Goal: Task Accomplishment & Management: Manage account settings

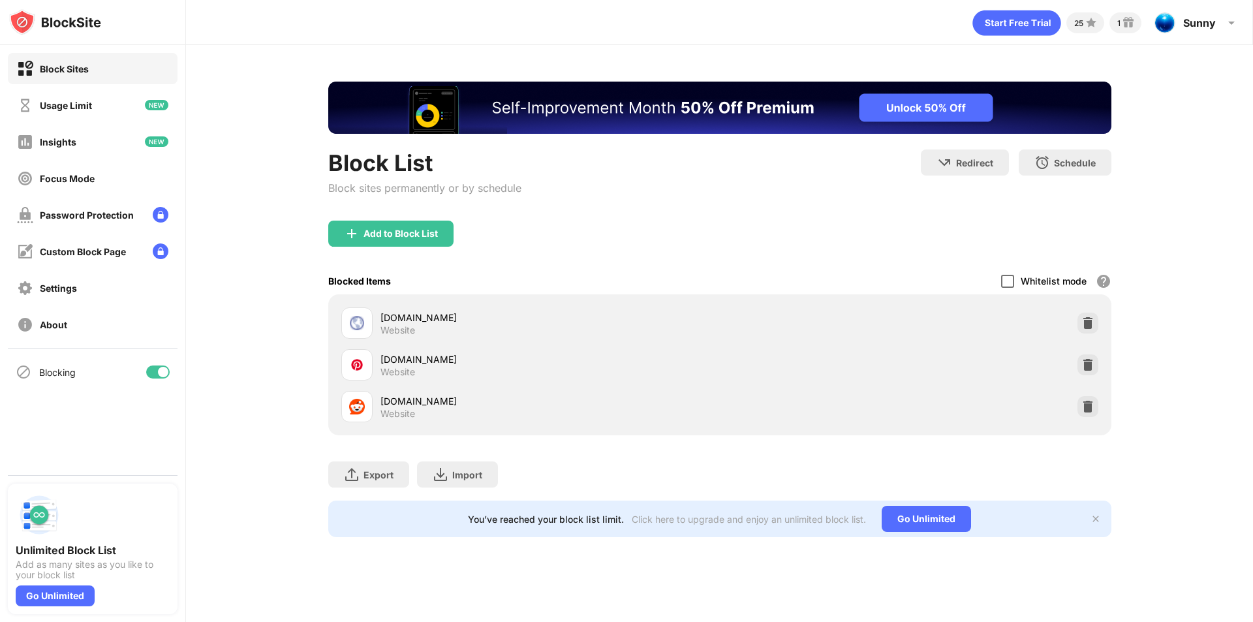
click at [1011, 283] on div at bounding box center [1007, 281] width 13 height 13
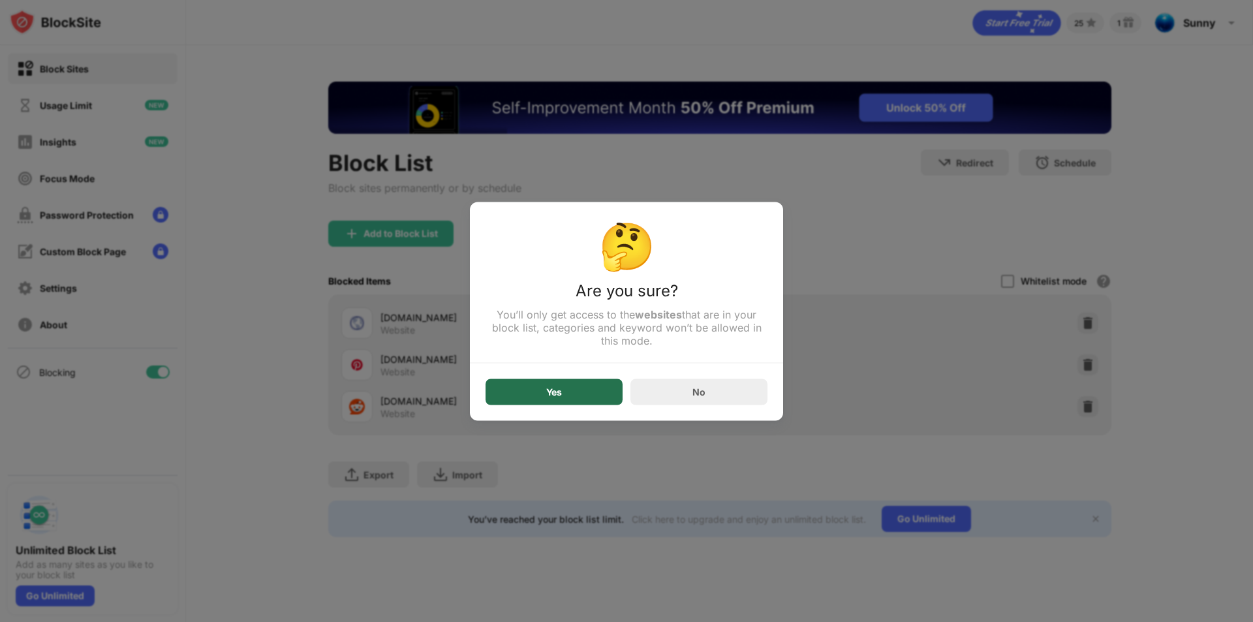
click at [558, 403] on div "Yes" at bounding box center [554, 392] width 137 height 26
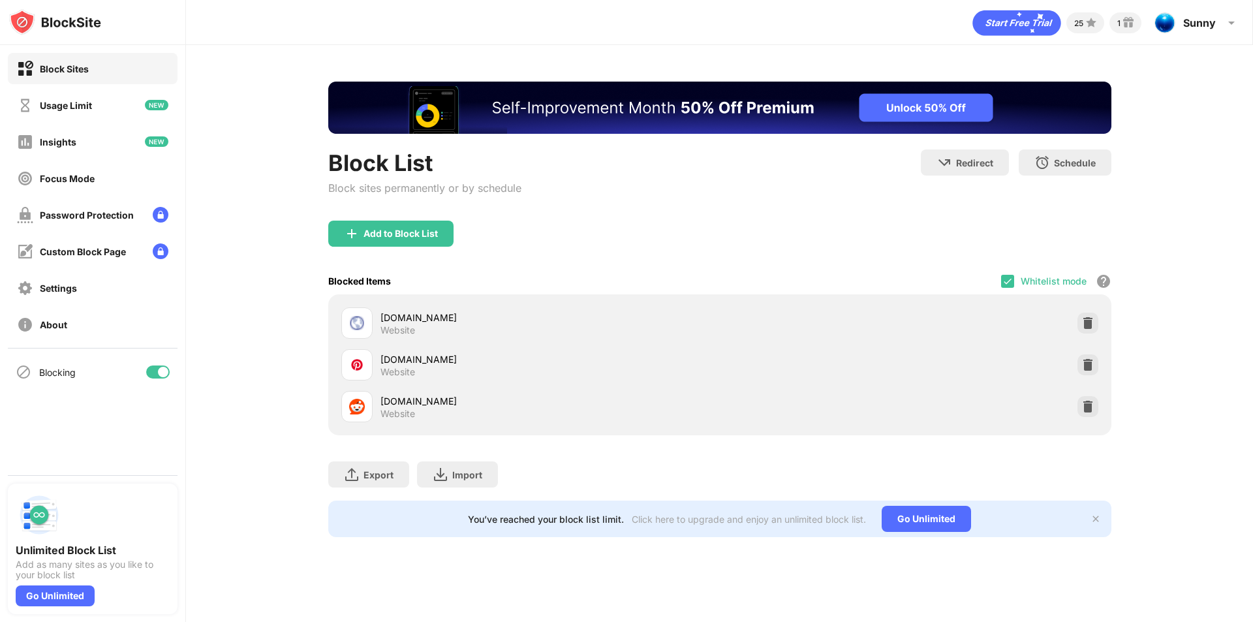
click at [558, 403] on div "Yes" at bounding box center [554, 392] width 137 height 26
click at [1014, 277] on div "Whitelist mode Block all websites except for those in your whitelist. Whitelist…" at bounding box center [1056, 281] width 110 height 27
click at [1011, 279] on div at bounding box center [1007, 281] width 13 height 13
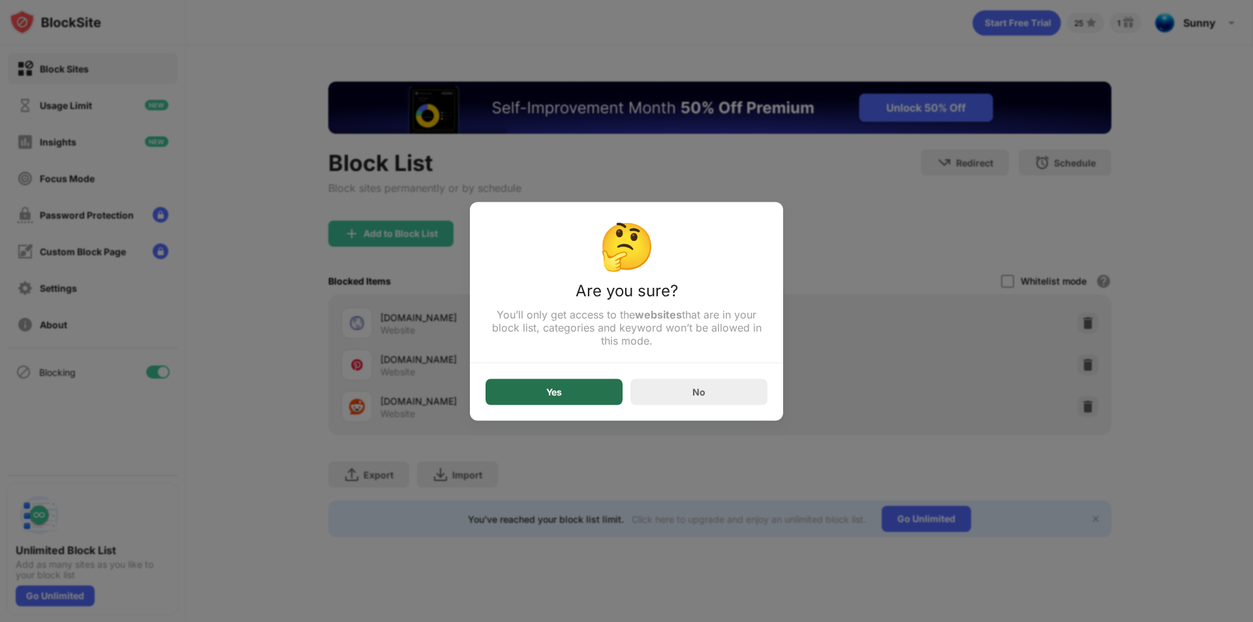
click at [578, 403] on div "Yes" at bounding box center [554, 392] width 137 height 26
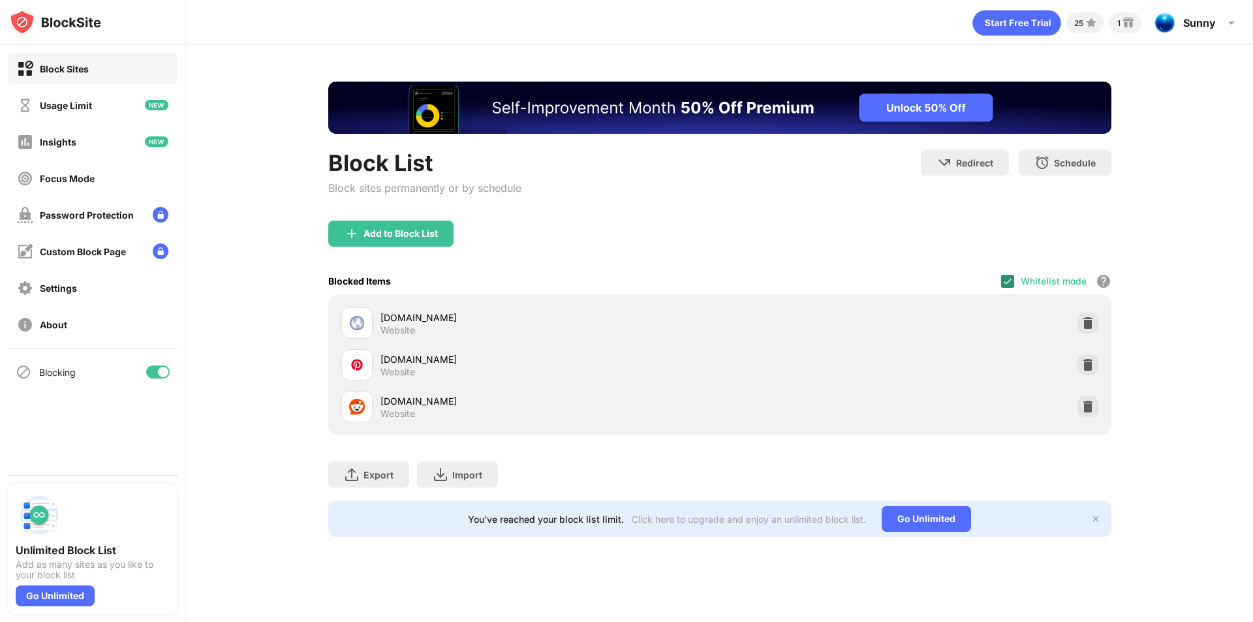
click at [1011, 278] on img at bounding box center [1008, 281] width 10 height 10
drag, startPoint x: 845, startPoint y: 306, endPoint x: 990, endPoint y: 306, distance: 145.6
click at [845, 306] on div "[DOMAIN_NAME] Website" at bounding box center [720, 323] width 768 height 42
click at [1075, 319] on div "[DOMAIN_NAME] Website" at bounding box center [720, 323] width 768 height 42
click at [1088, 320] on img at bounding box center [1088, 323] width 13 height 13
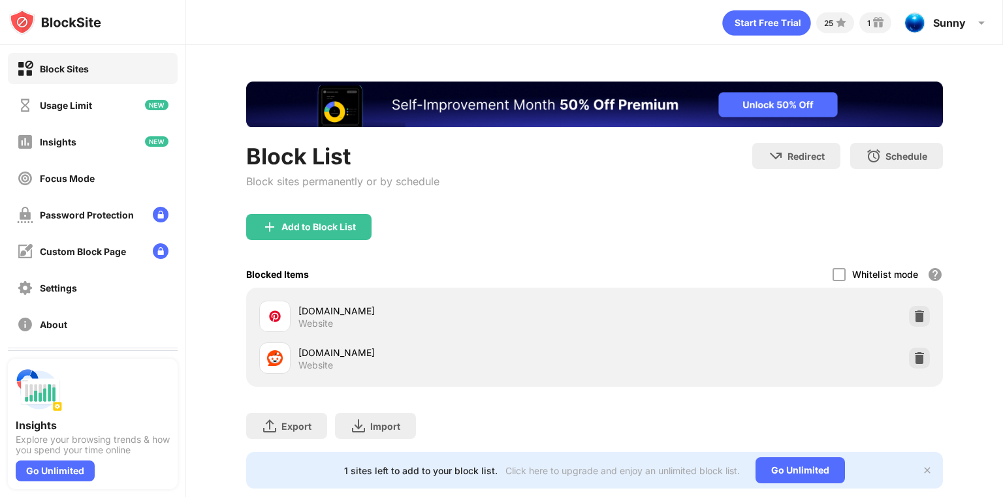
click at [324, 219] on div "Add to Block List" at bounding box center [308, 227] width 125 height 26
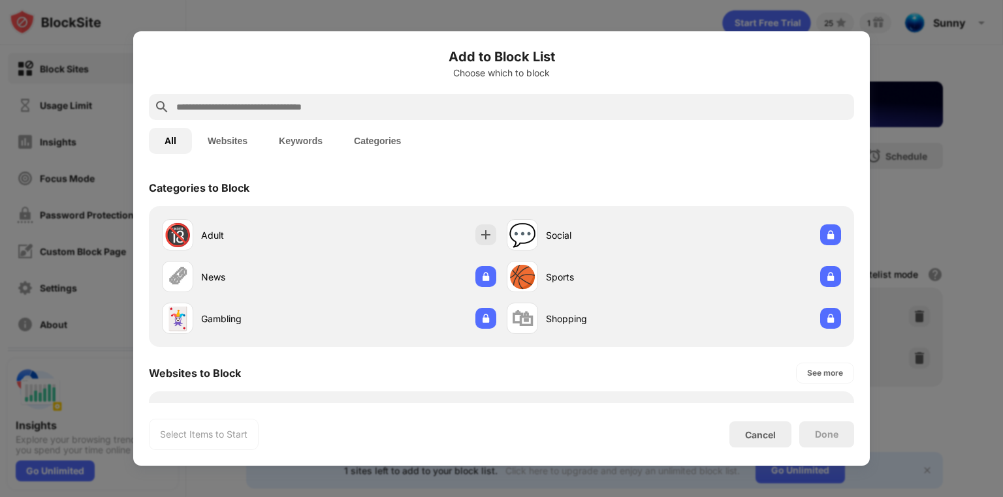
scroll to position [209, 0]
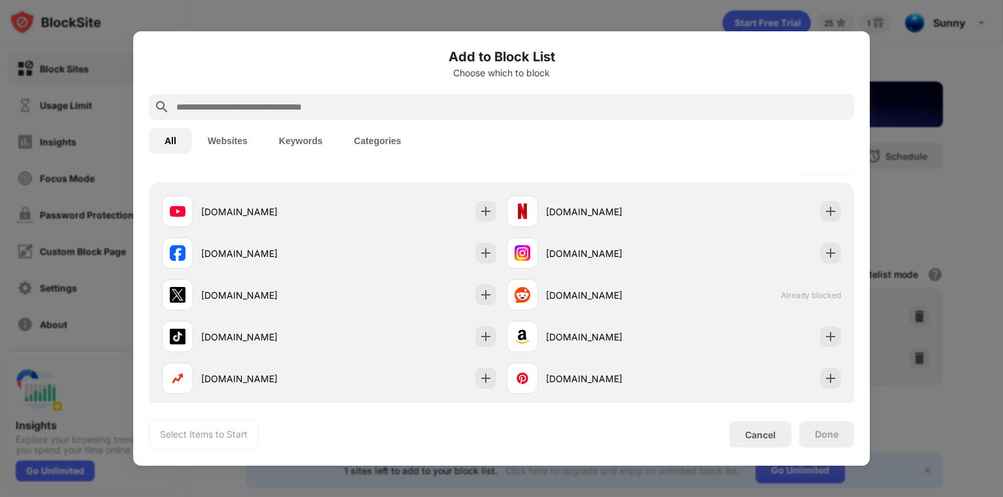
click at [308, 107] on input "text" at bounding box center [512, 107] width 674 height 16
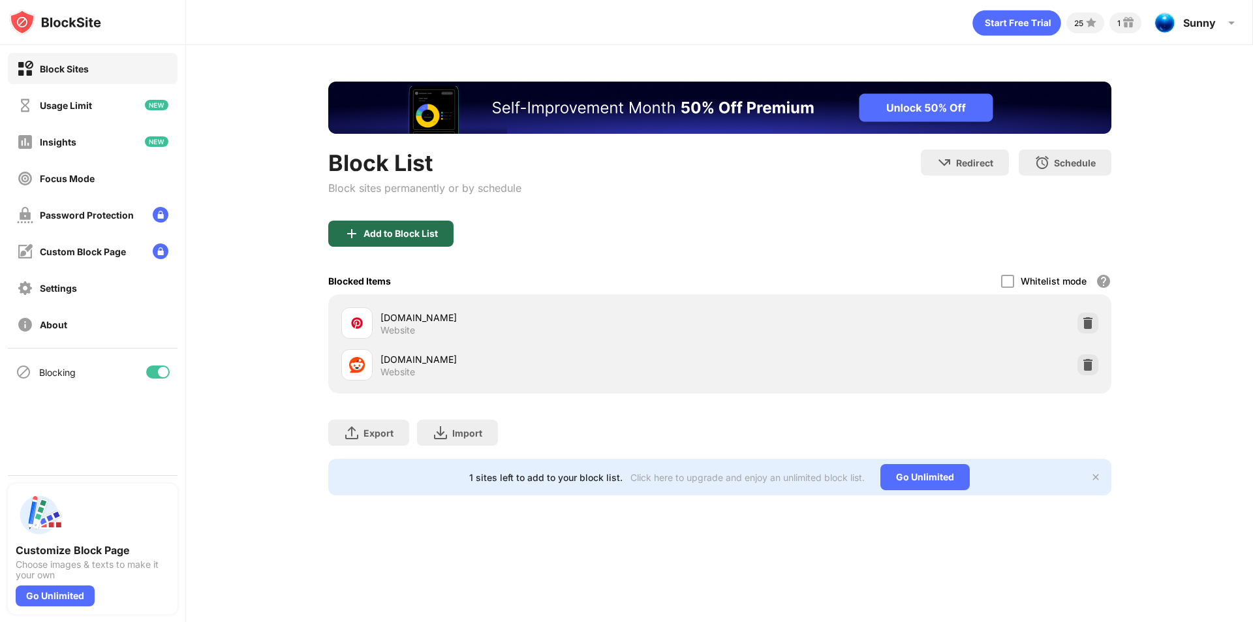
click at [368, 234] on div "Add to Block List" at bounding box center [401, 234] width 74 height 10
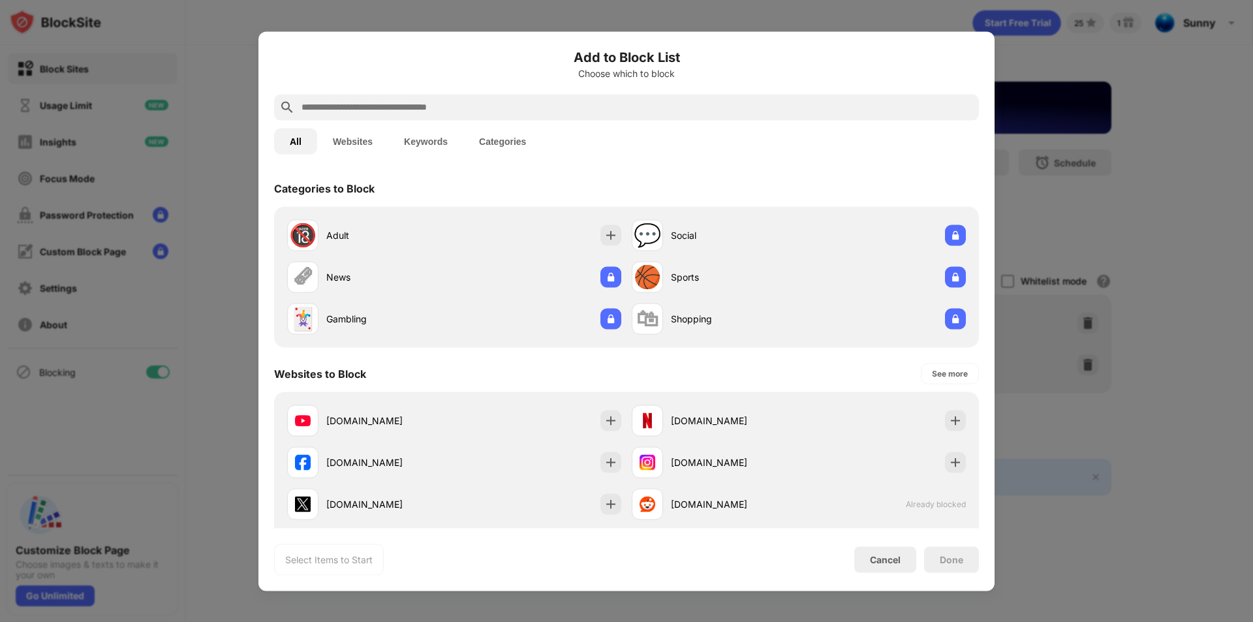
drag, startPoint x: 422, startPoint y: 89, endPoint x: 418, endPoint y: 99, distance: 11.2
click at [423, 89] on div "Add to Block List Choose which to block" at bounding box center [626, 70] width 705 height 47
click at [413, 109] on input "text" at bounding box center [637, 107] width 674 height 16
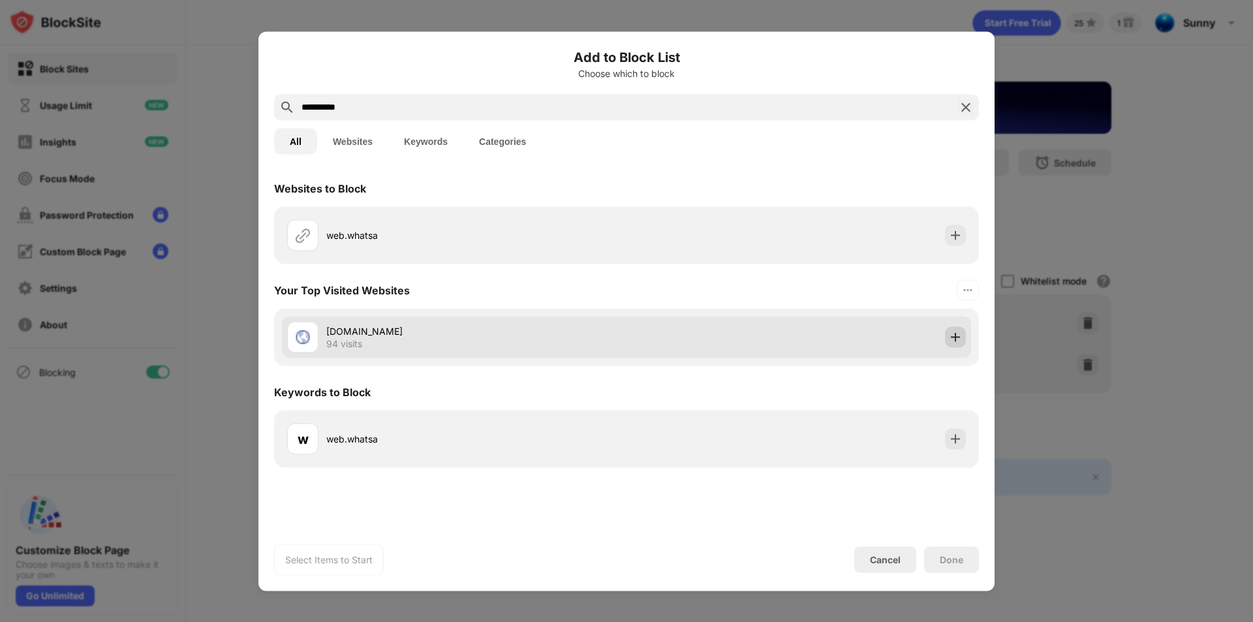
type input "**********"
click at [954, 341] on img at bounding box center [955, 336] width 13 height 13
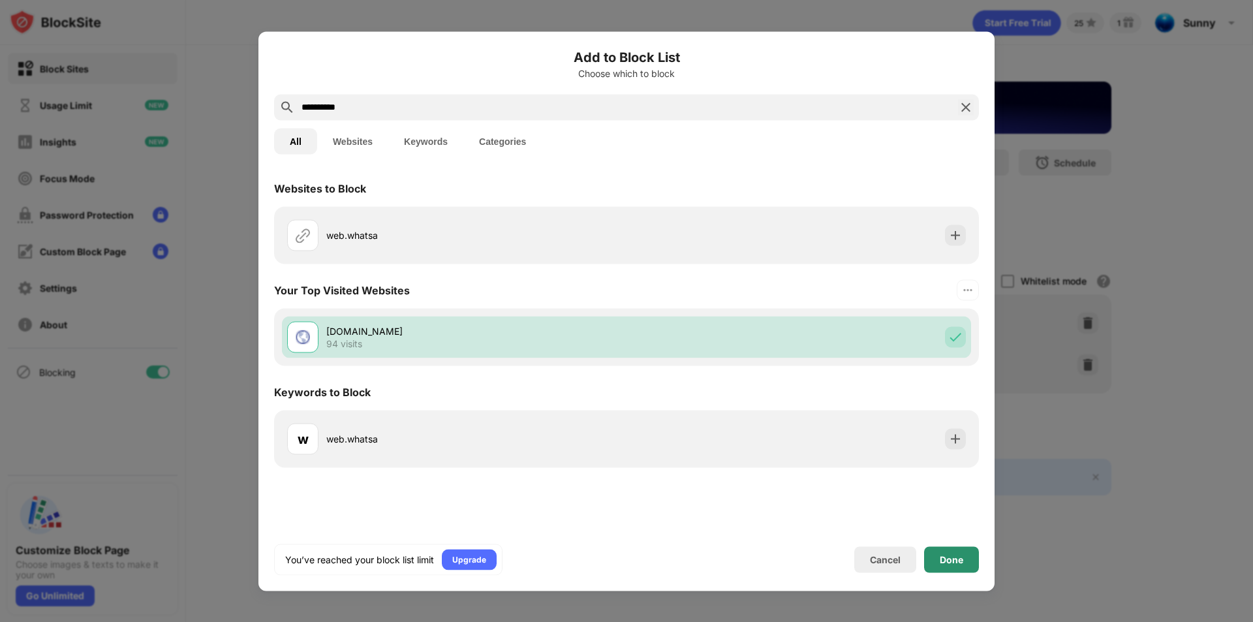
click at [949, 563] on div "Done" at bounding box center [952, 559] width 24 height 10
